Goal: Find specific page/section: Find specific page/section

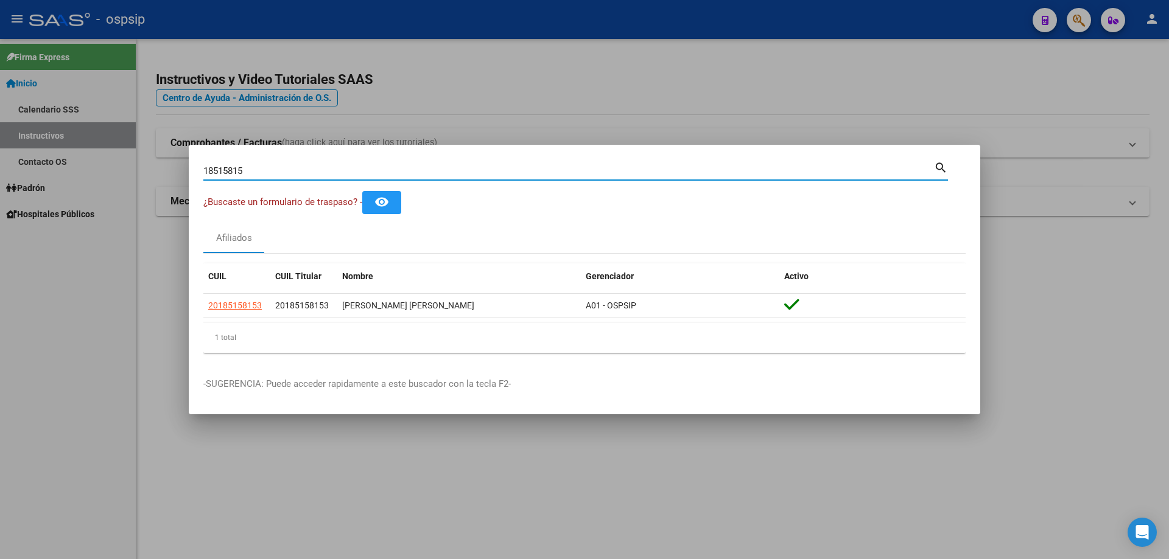
click at [531, 171] on input "18515815" at bounding box center [568, 171] width 731 height 11
click at [466, 172] on input "45007475" at bounding box center [568, 171] width 731 height 11
type input "4"
paste input "18515315"
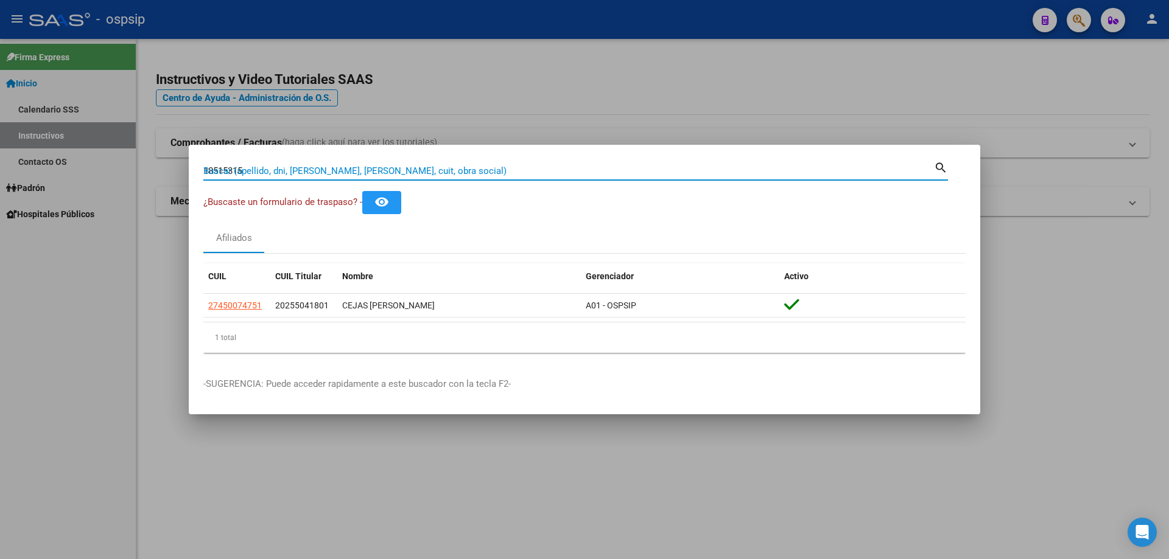
type input "18515315"
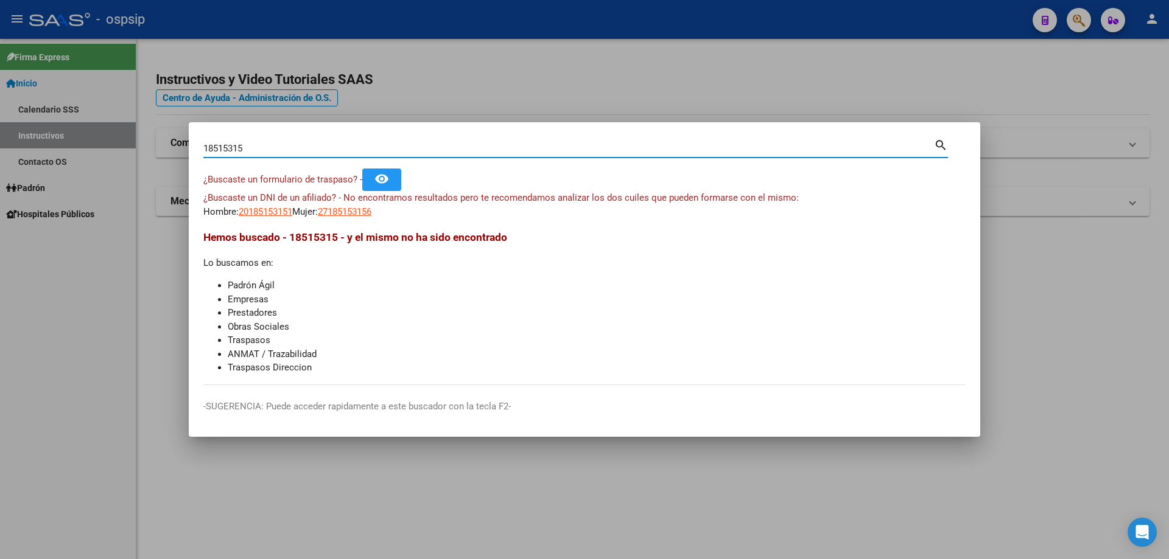
click at [421, 149] on input "18515315" at bounding box center [568, 148] width 731 height 11
paste input "18515815"
type input "18515815"
